Goal: Find specific page/section

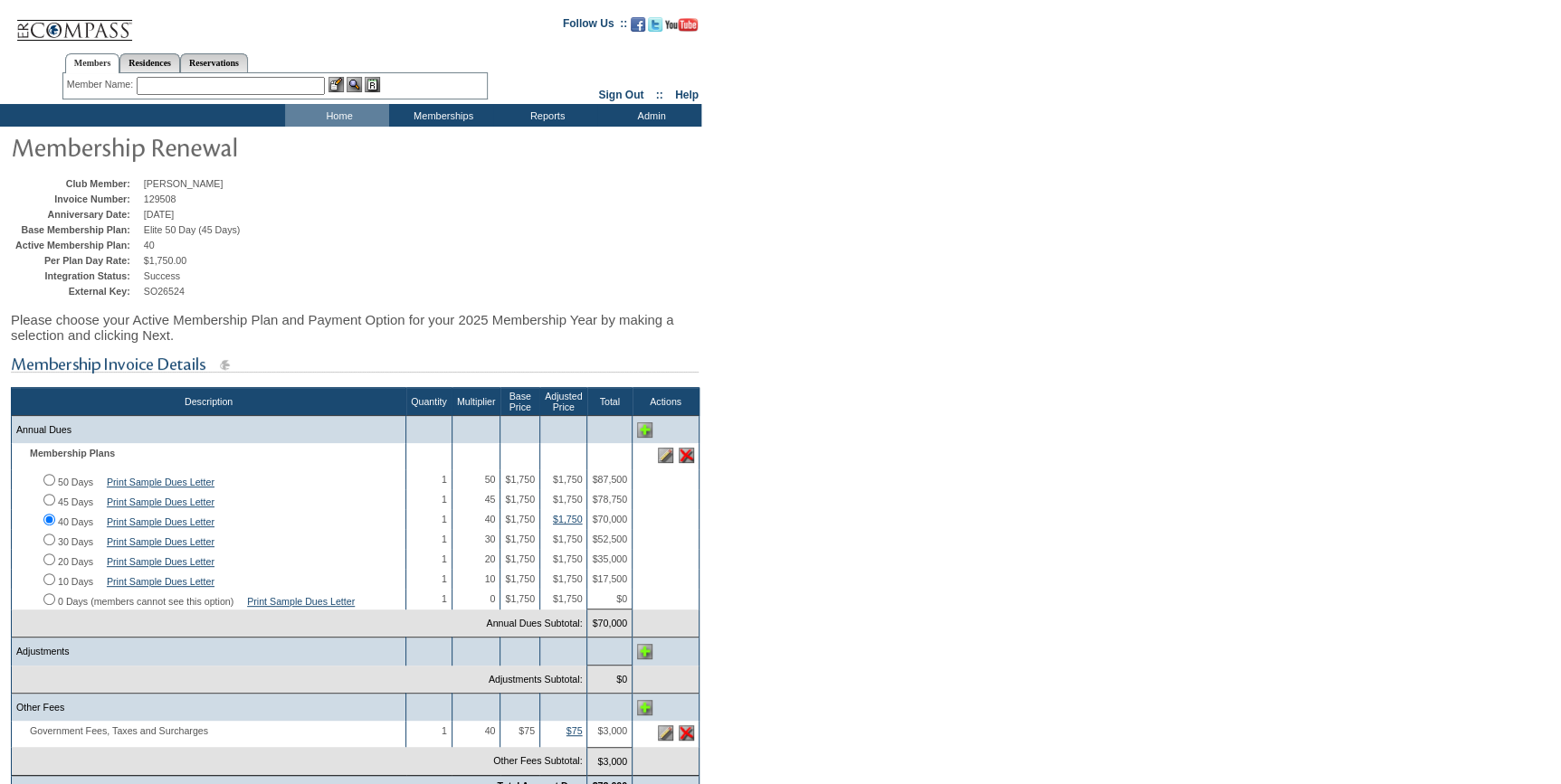
drag, startPoint x: 254, startPoint y: 87, endPoint x: 266, endPoint y: 88, distance: 12.0
click at [254, 87] on input "text" at bounding box center [231, 86] width 188 height 18
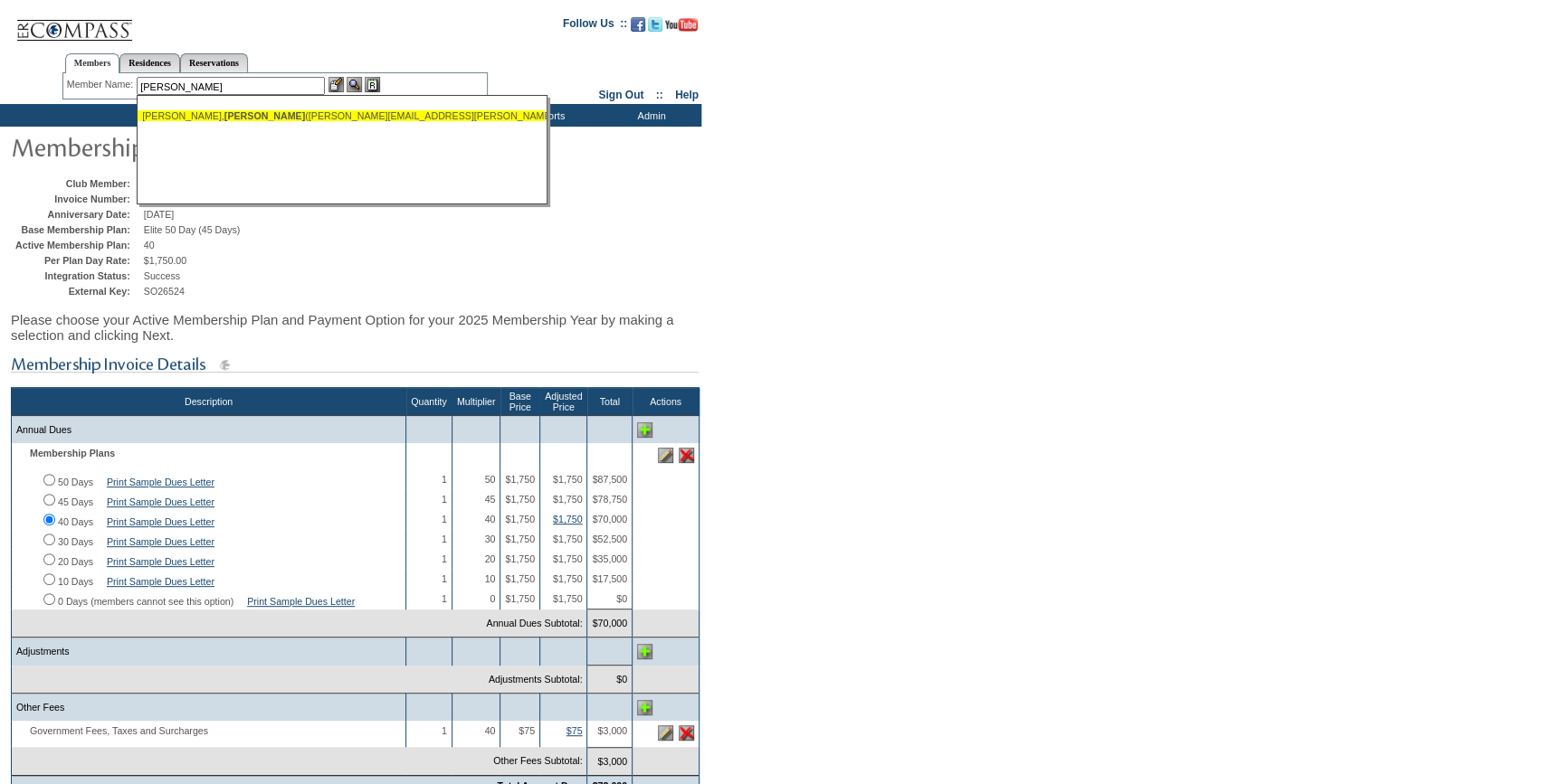
click at [260, 115] on div "Villarreal, Ramiro (ramiro.villarreal@vgf.law)" at bounding box center [340, 115] width 398 height 10
type input "Villarreal, Ramiro (ramiro.villarreal@vgf.law)"
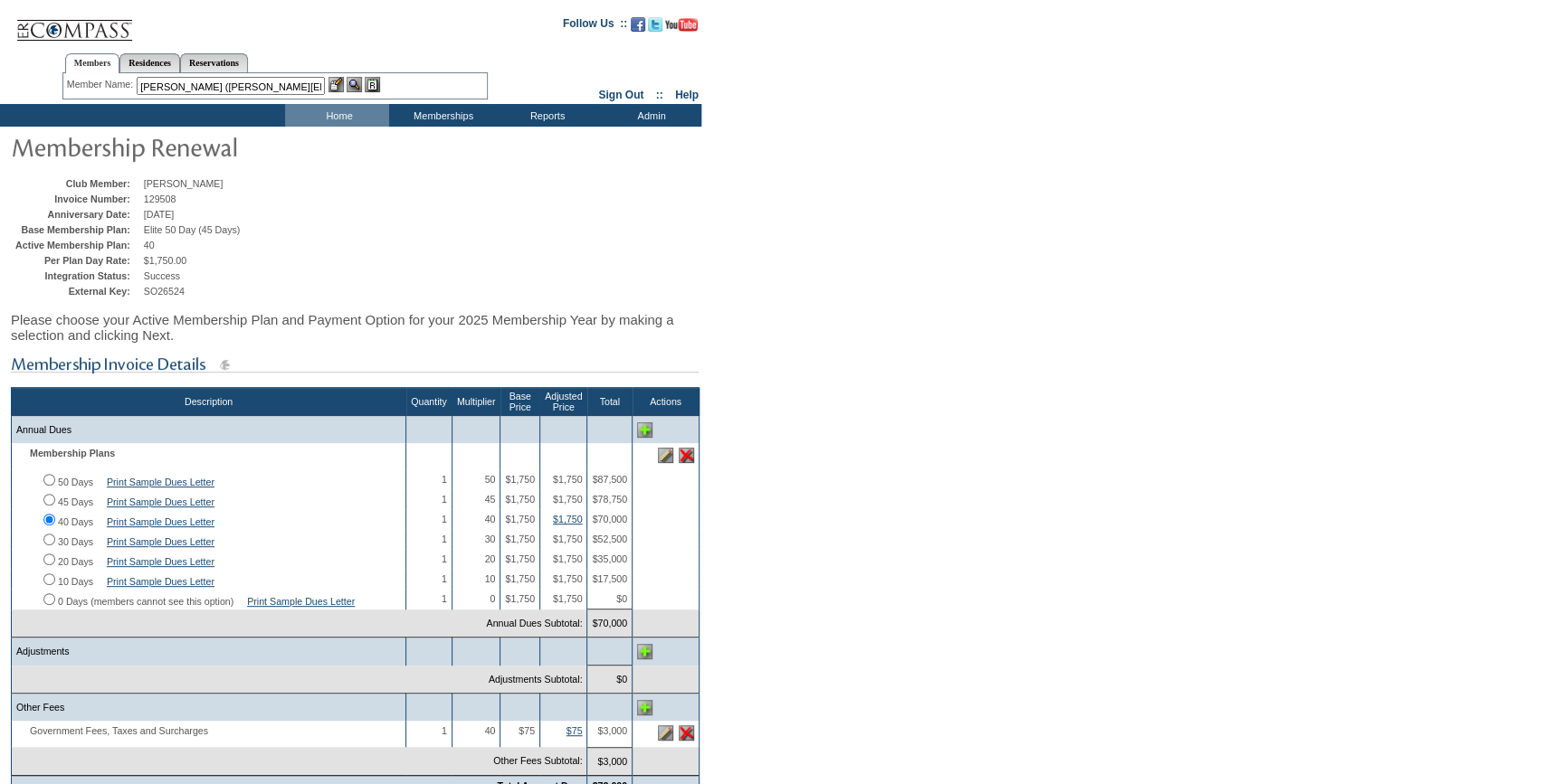
click at [336, 77] on img at bounding box center [337, 85] width 15 height 15
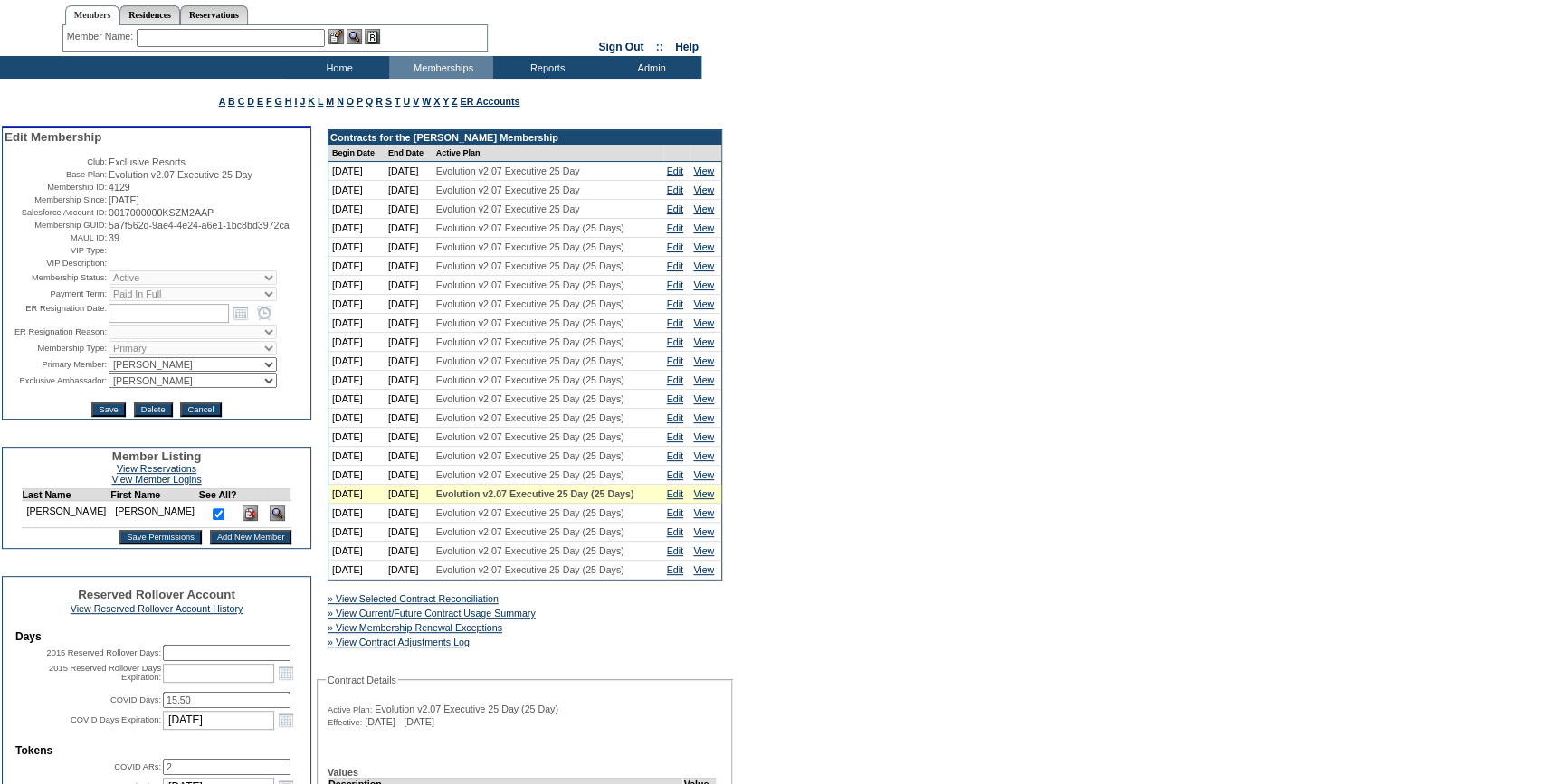
scroll to position [82, 0]
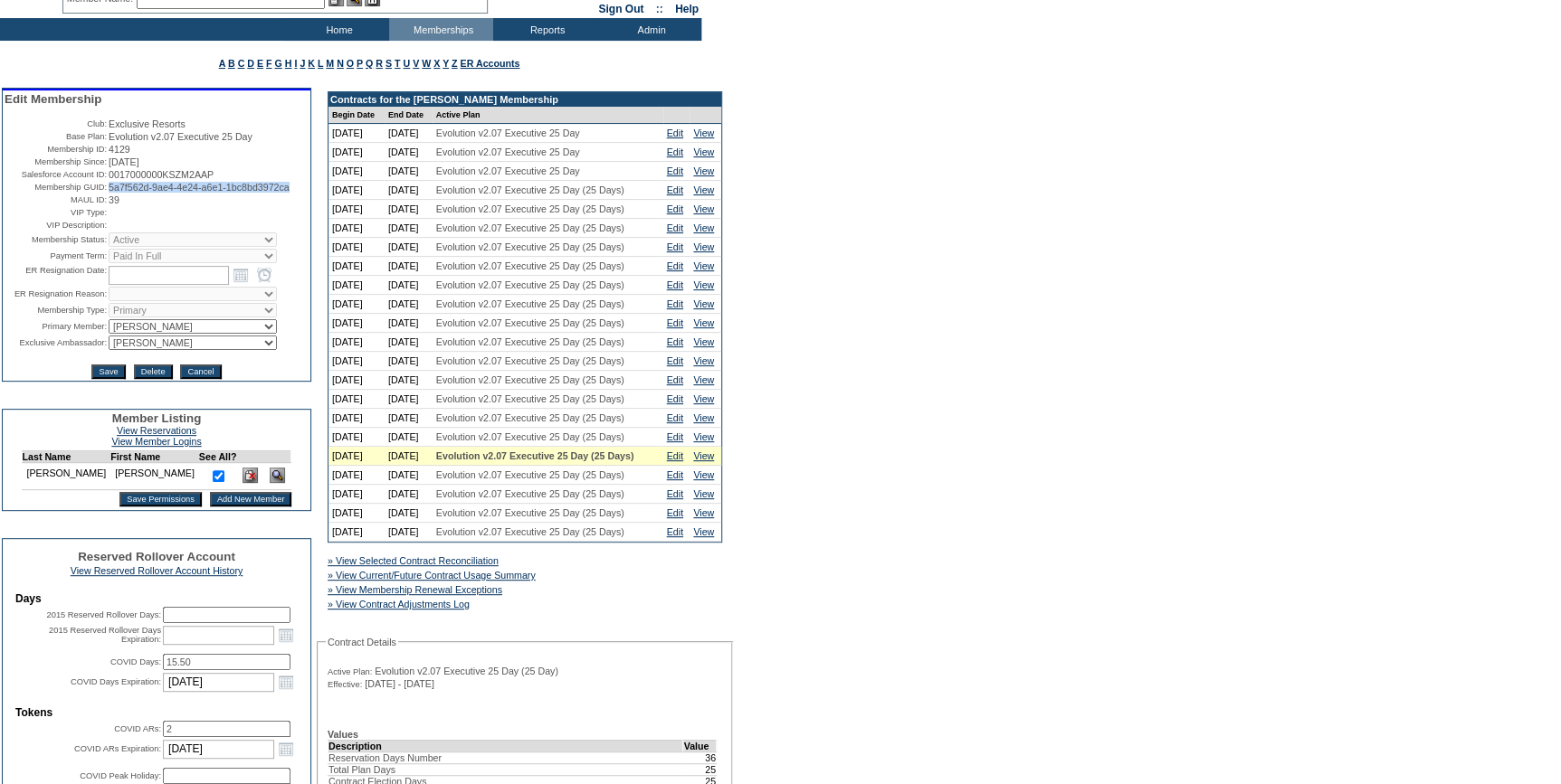
drag, startPoint x: 179, startPoint y: 198, endPoint x: 104, endPoint y: 190, distance: 75.4
click at [108, 190] on td "5a7f562d-9ae4-4e24-a6e1-1bc8bd3972ca" at bounding box center [208, 186] width 200 height 10
copy span "5a7f562d-9ae4-4e24-a6e1-1bc8bd3972ca"
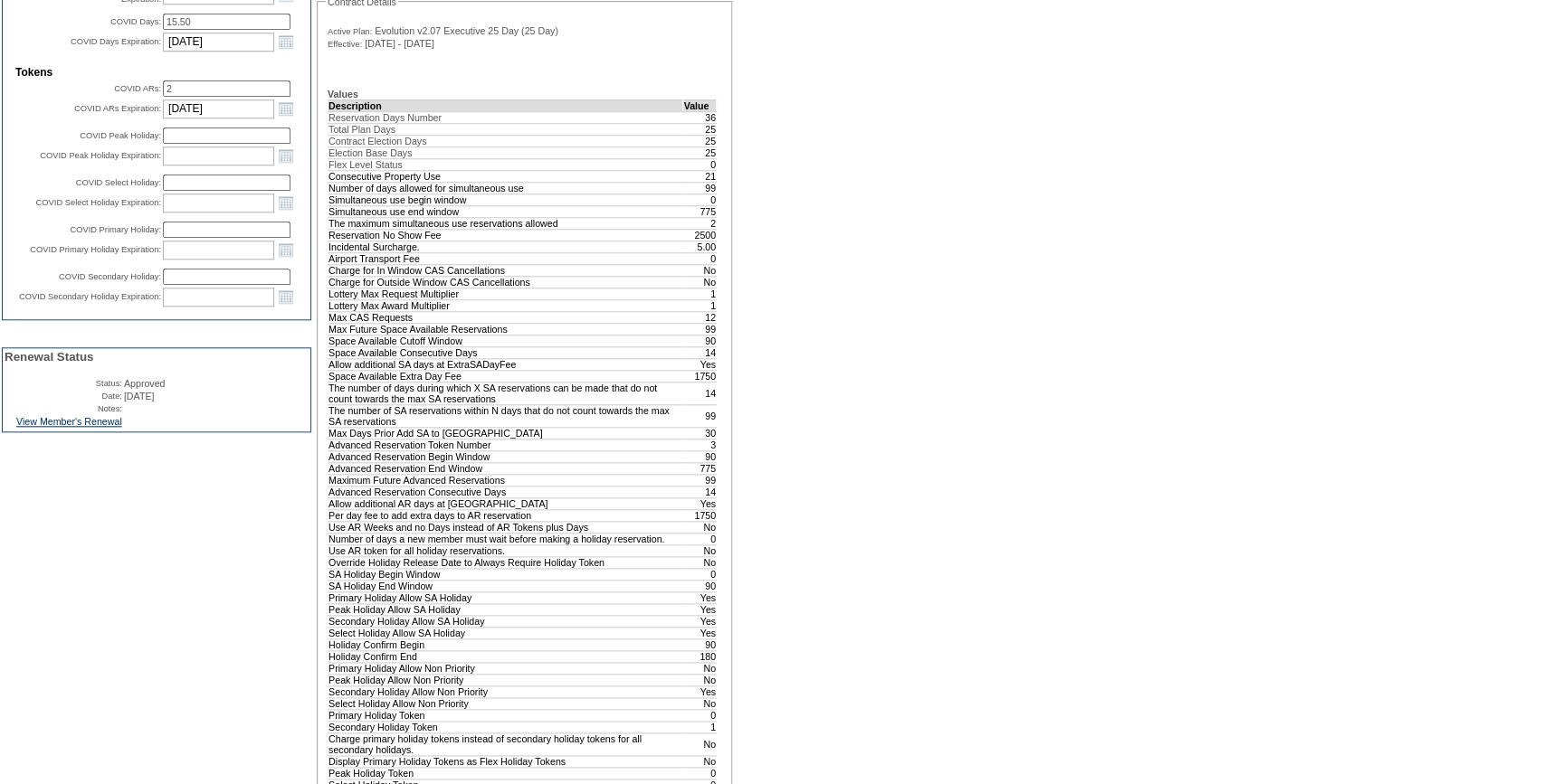
scroll to position [740, 0]
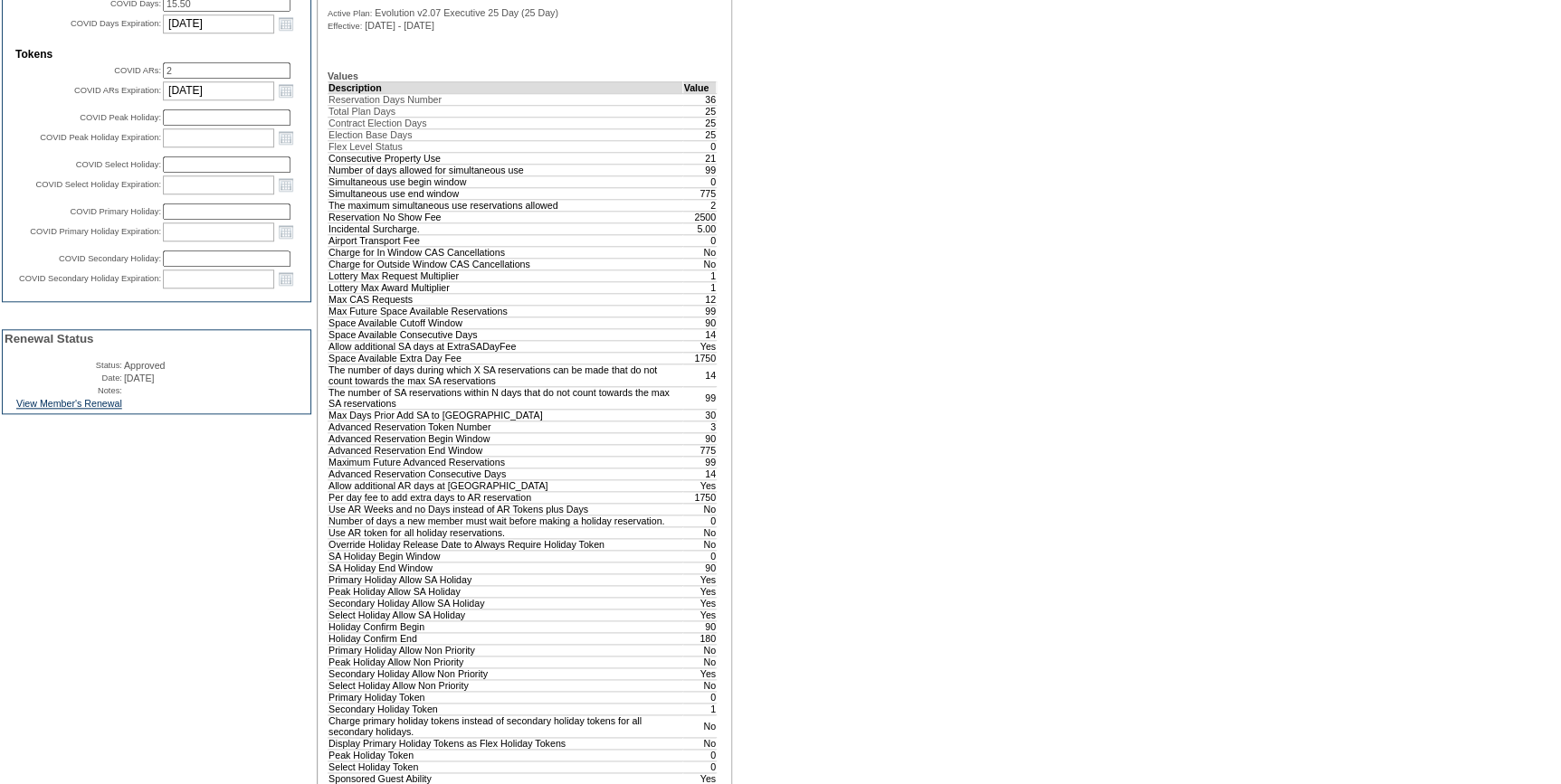
drag, startPoint x: 101, startPoint y: 445, endPoint x: 116, endPoint y: 469, distance: 28.3
click at [101, 409] on link "View Member's Renewal" at bounding box center [68, 403] width 106 height 10
